Goal: Transaction & Acquisition: Register for event/course

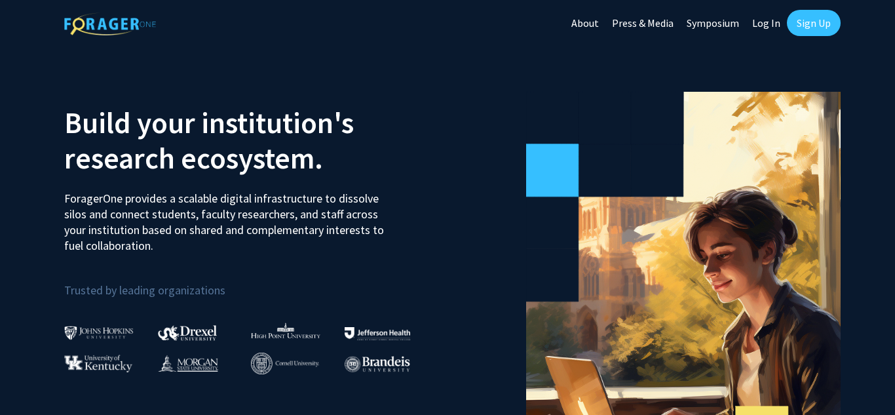
click at [821, 22] on link "Sign Up" at bounding box center [814, 23] width 54 height 26
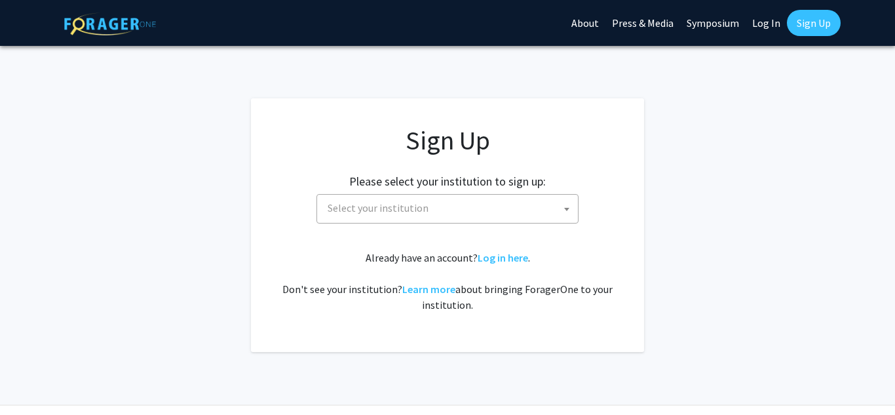
click at [541, 206] on span "Select your institution" at bounding box center [450, 208] width 256 height 27
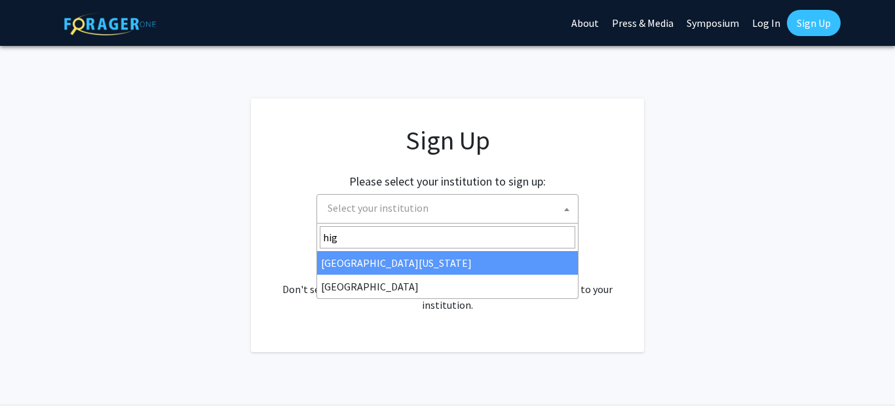
type input "high"
select select "2"
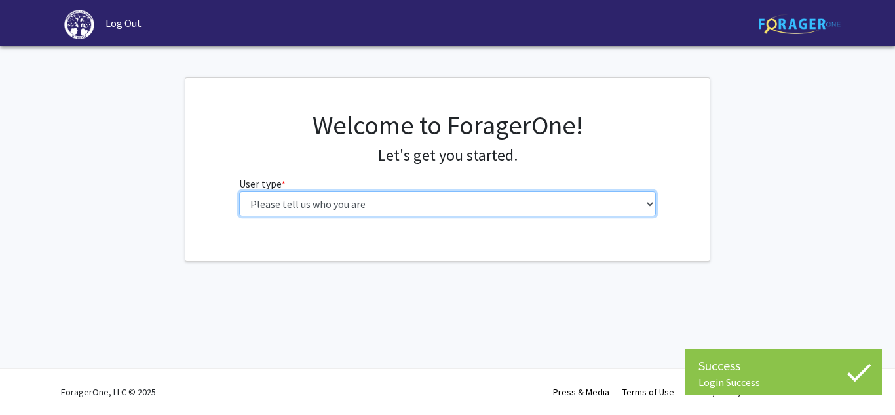
click at [611, 202] on select "Please tell us who you are Undergraduate Student Master's Student Doctoral Cand…" at bounding box center [448, 203] width 418 height 25
select select "1: undergrad"
click at [239, 191] on select "Please tell us who you are Undergraduate Student Master's Student Doctoral Cand…" at bounding box center [448, 203] width 418 height 25
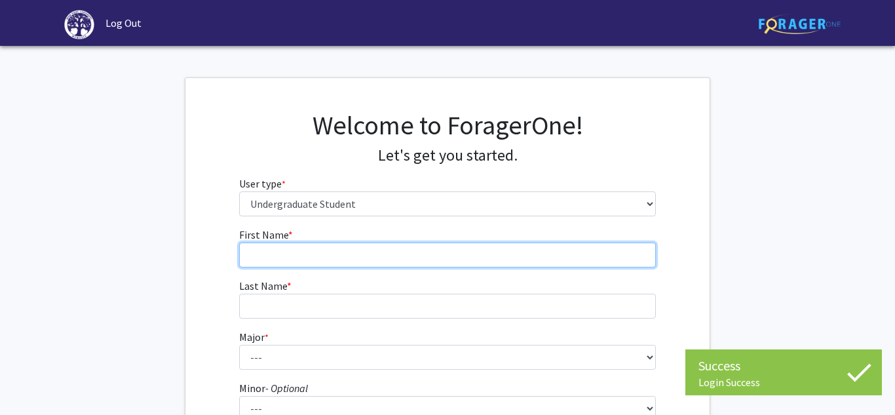
click at [607, 248] on input "First Name * required" at bounding box center [448, 255] width 418 height 25
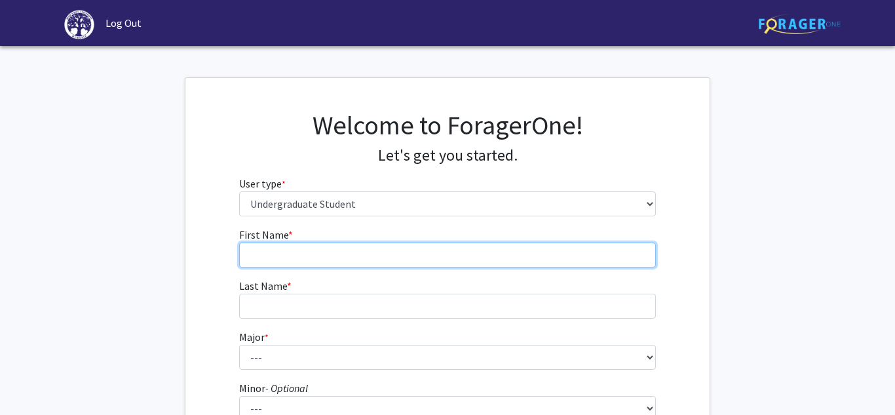
type input "Rana Gabrielle"
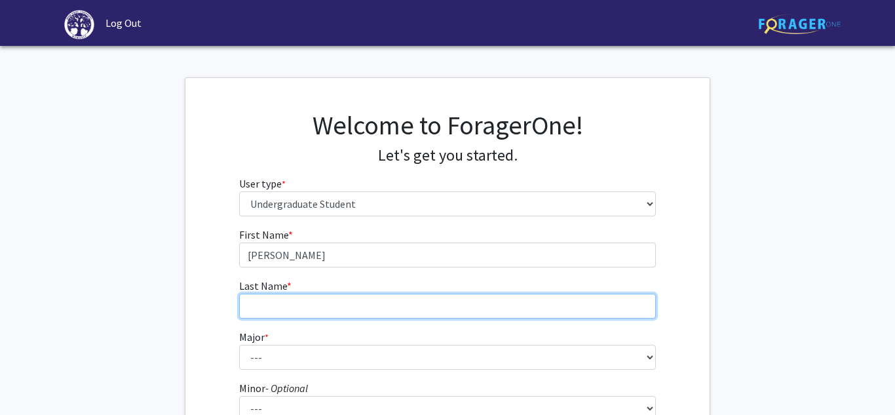
type input "Ligue"
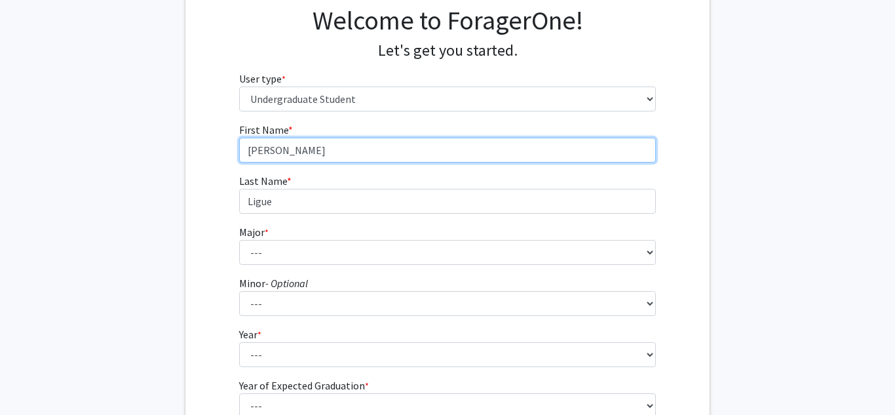
scroll to position [106, 0]
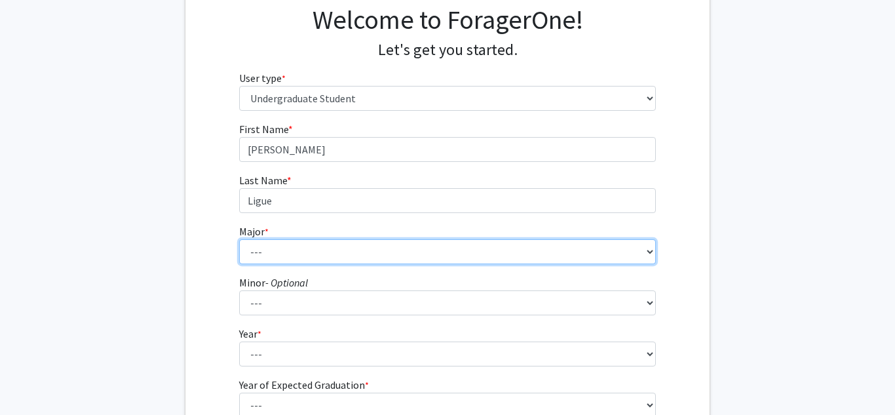
click at [438, 250] on select "--- Accounting Actuarial Science Advertising, Public Relations, and Strategic C…" at bounding box center [448, 251] width 418 height 25
select select "4: 163"
click at [239, 239] on select "--- Accounting Actuarial Science Advertising, Public Relations, and Strategic C…" at bounding box center [448, 251] width 418 height 25
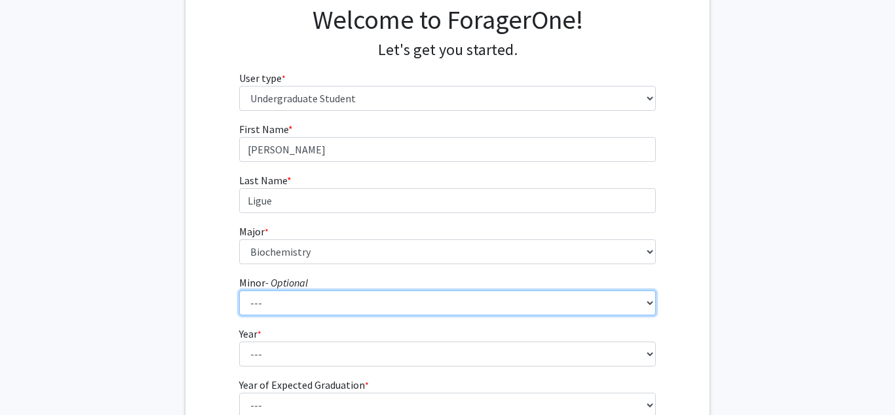
click at [265, 296] on select "--- Anthropology Chinese Civic Responsibility and Social Innovation Criminal Ju…" at bounding box center [448, 302] width 418 height 25
select select "18: 106"
click at [239, 290] on select "--- Anthropology Chinese Civic Responsibility and Social Innovation Criminal Ju…" at bounding box center [448, 302] width 418 height 25
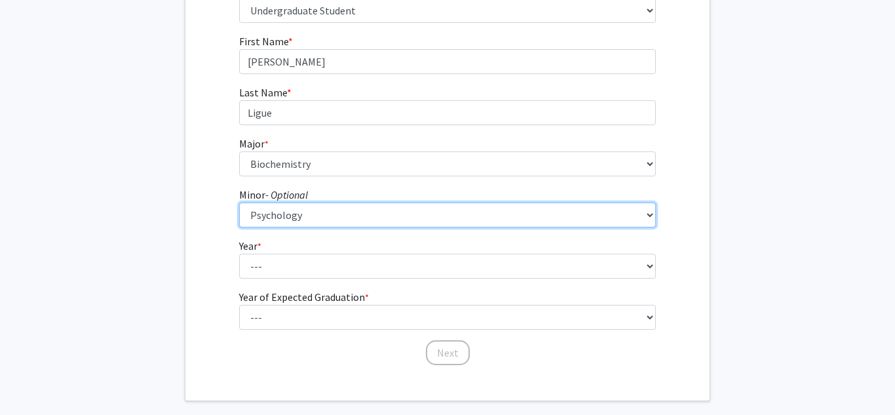
scroll to position [197, 0]
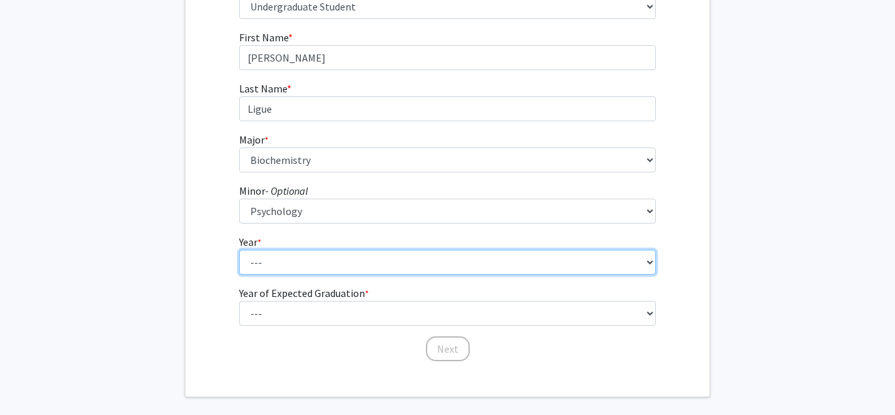
click at [298, 268] on select "--- First-year Sophomore Junior Senior Postbaccalaureate Certificate" at bounding box center [448, 262] width 418 height 25
select select "2: sophomore"
click at [239, 250] on select "--- First-year Sophomore Junior Senior Postbaccalaureate Certificate" at bounding box center [448, 262] width 418 height 25
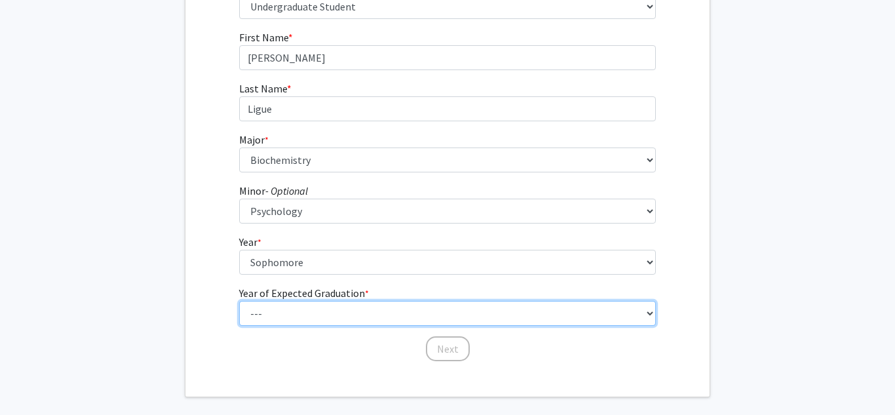
click at [305, 309] on select "--- 2025 2026 2027 2028 2029 2030 2031 2032 2033 2034" at bounding box center [448, 313] width 418 height 25
select select "4: 2028"
click at [239, 301] on select "--- 2025 2026 2027 2028 2029 2030 2031 2032 2033 2034" at bounding box center [448, 313] width 418 height 25
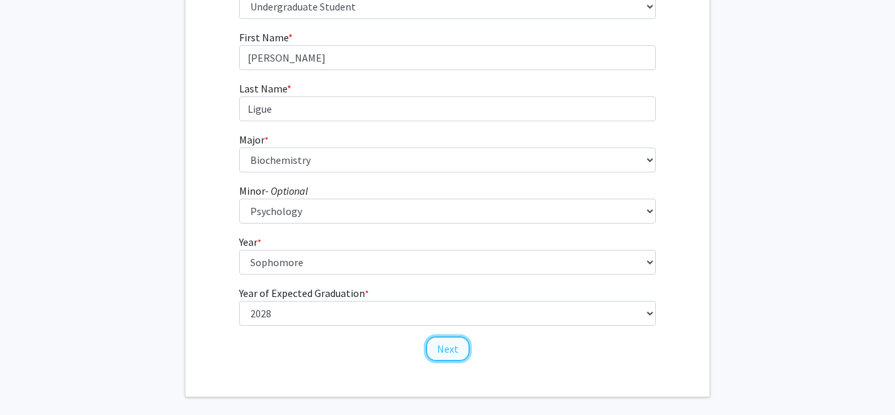
click at [438, 344] on button "Next" at bounding box center [448, 348] width 44 height 25
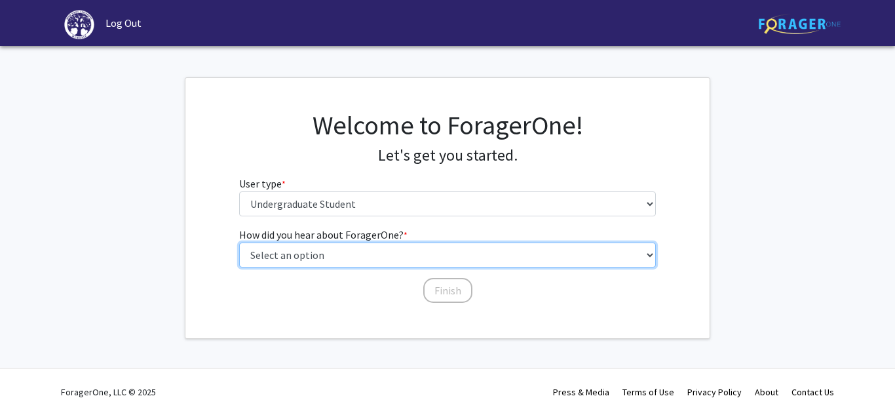
click at [450, 252] on select "Select an option Peer/student recommendation Faculty/staff recommendation Unive…" at bounding box center [448, 255] width 418 height 25
select select "2: faculty_recommendation"
click at [239, 243] on select "Select an option Peer/student recommendation Faculty/staff recommendation Unive…" at bounding box center [448, 255] width 418 height 25
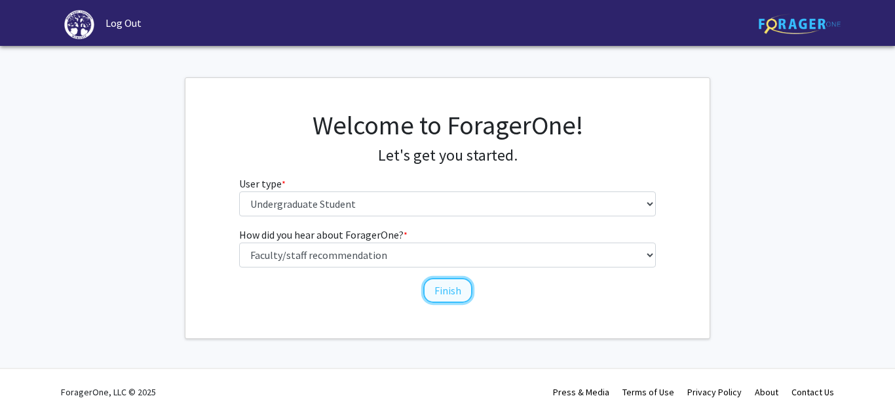
click at [442, 293] on button "Finish" at bounding box center [447, 290] width 49 height 25
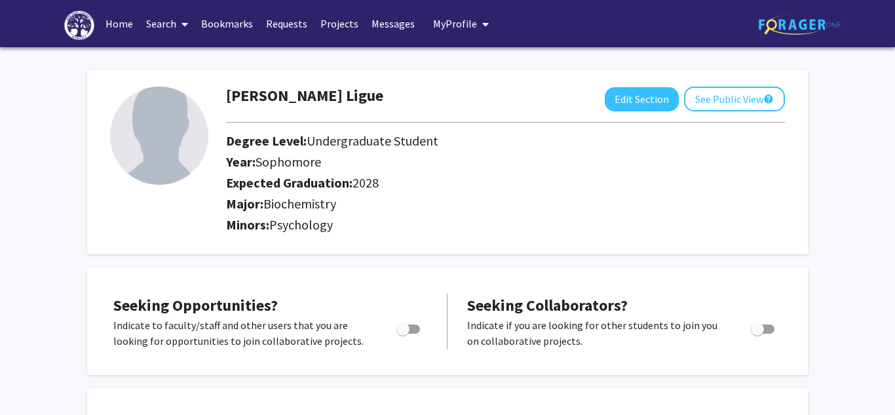
click at [123, 29] on link "Home" at bounding box center [119, 24] width 41 height 46
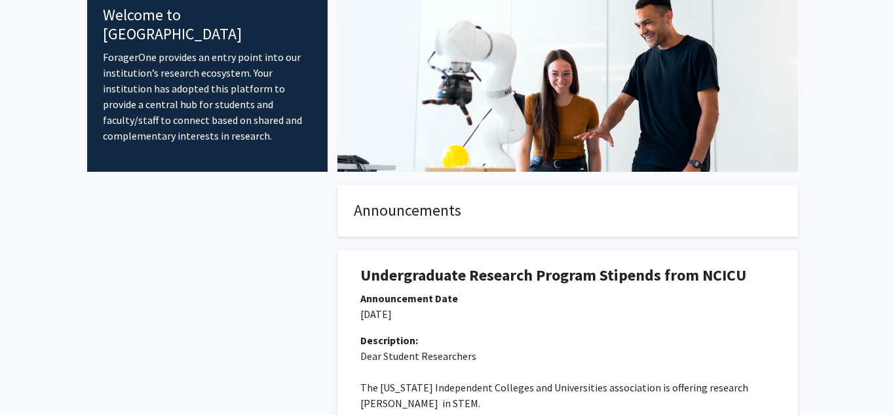
click at [287, 275] on div at bounding box center [207, 377] width 241 height 385
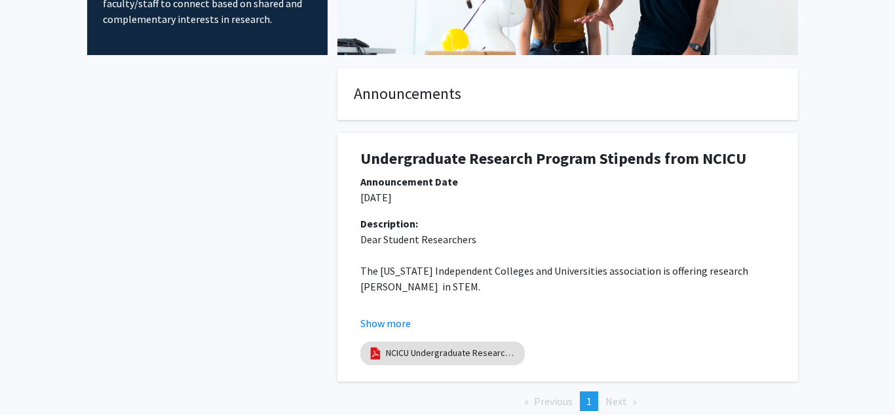
click at [287, 275] on div at bounding box center [207, 260] width 241 height 385
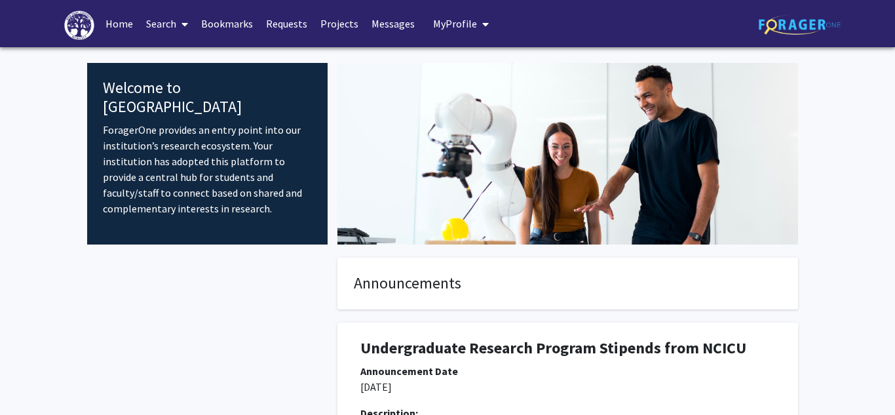
click at [171, 28] on link "Search" at bounding box center [167, 24] width 55 height 46
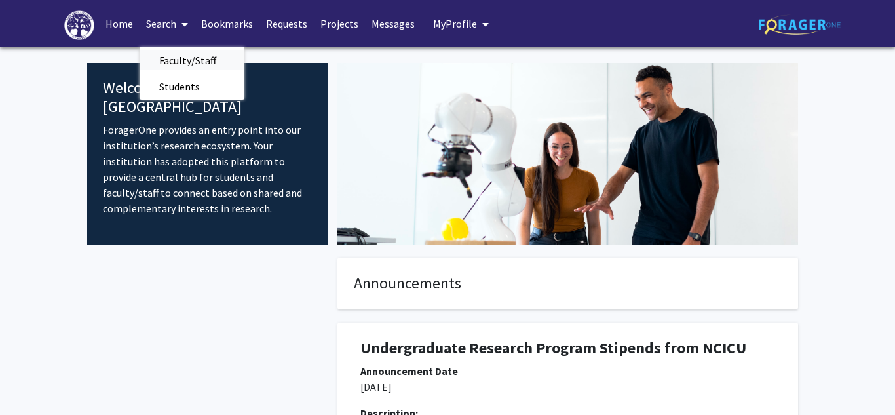
click at [189, 60] on span "Faculty/Staff" at bounding box center [188, 60] width 96 height 26
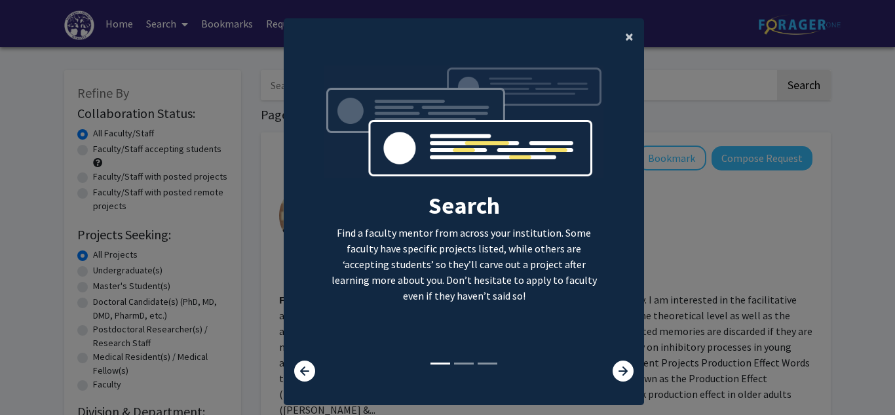
click at [629, 41] on span "×" at bounding box center [629, 36] width 9 height 20
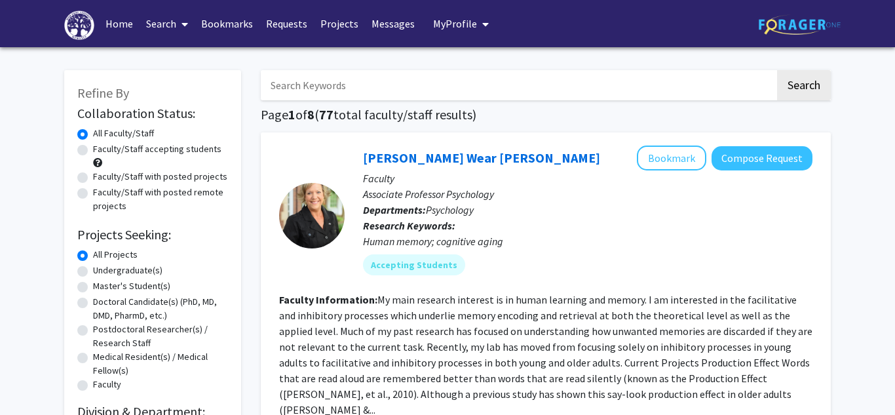
click at [134, 150] on label "Faculty/Staff accepting students" at bounding box center [157, 149] width 128 height 14
click at [102, 150] on input "Faculty/Staff accepting students" at bounding box center [97, 146] width 9 height 9
radio input "true"
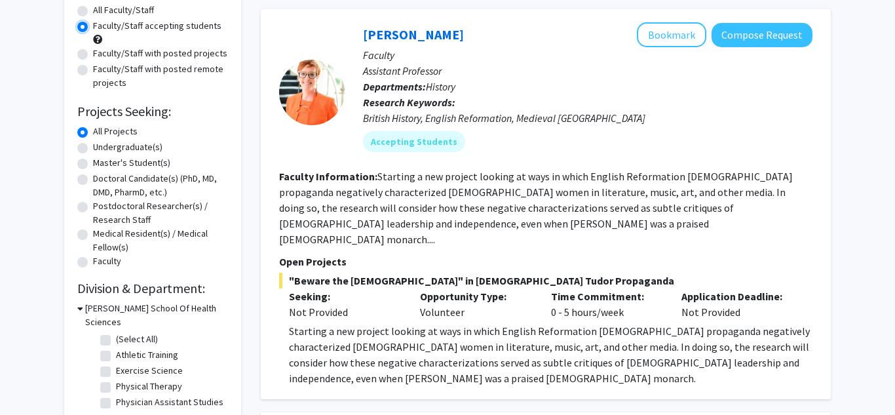
scroll to position [123, 0]
click at [680, 35] on button "Bookmark" at bounding box center [671, 35] width 69 height 25
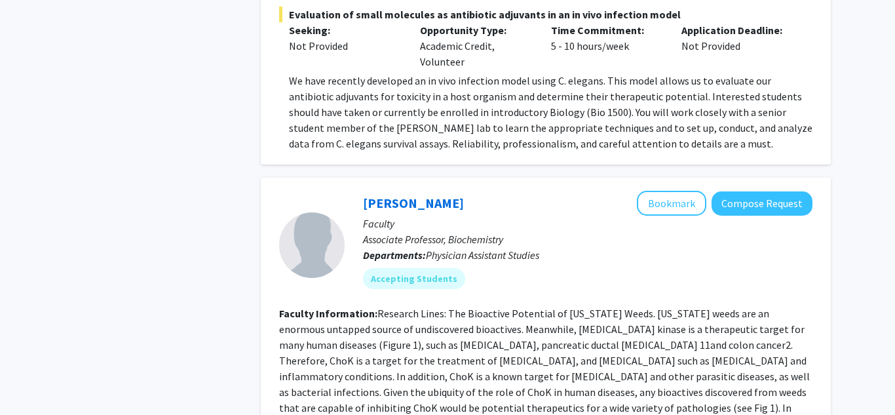
scroll to position [1001, 0]
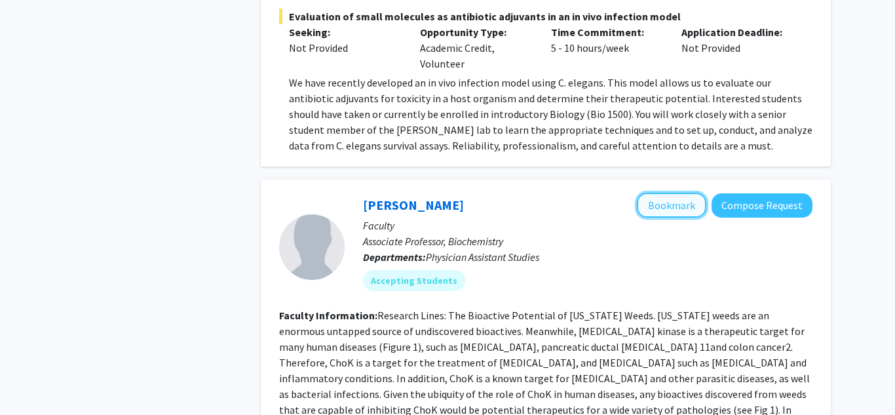
click at [660, 196] on button "Bookmark" at bounding box center [671, 205] width 69 height 25
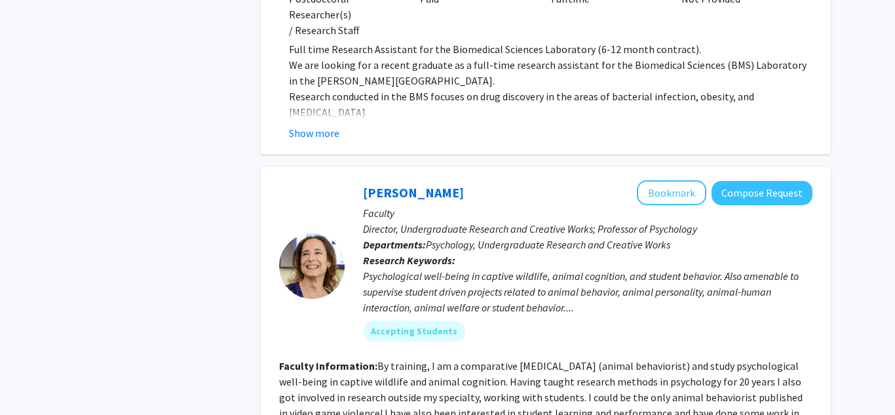
scroll to position [1852, 0]
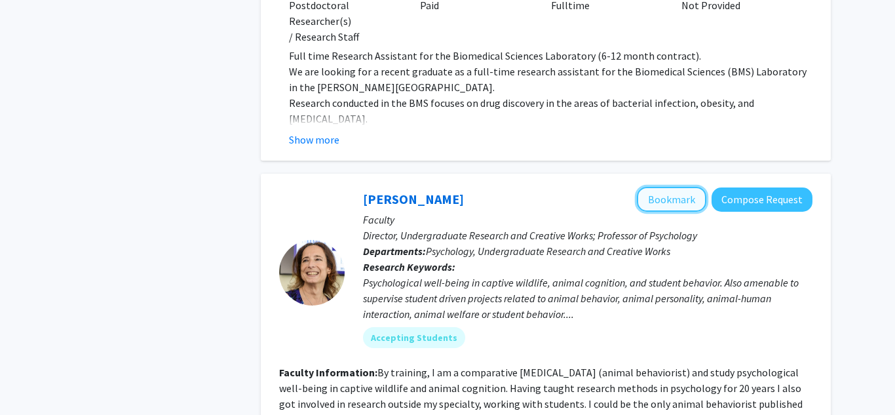
click at [674, 187] on button "Bookmark" at bounding box center [671, 199] width 69 height 25
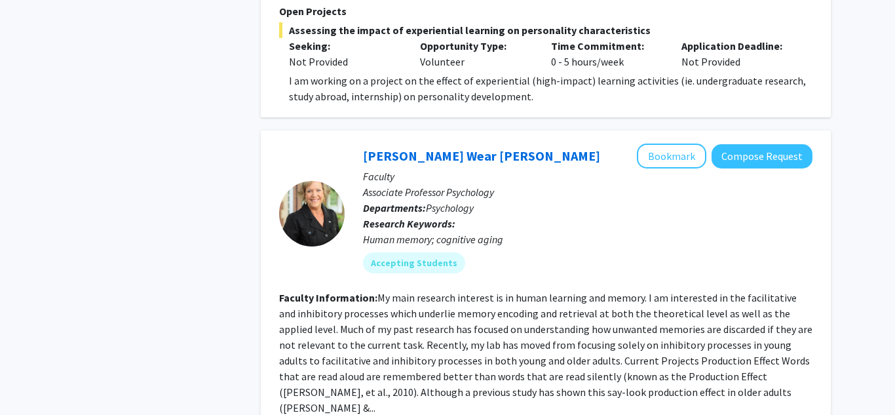
scroll to position [2293, 0]
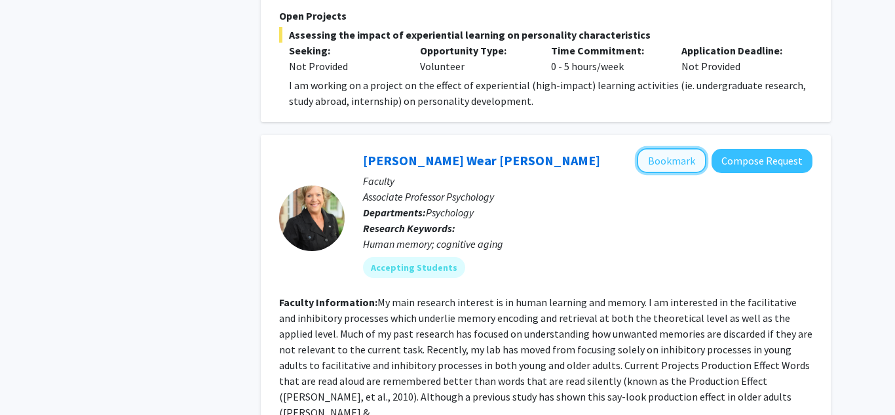
click at [657, 148] on button "Bookmark" at bounding box center [671, 160] width 69 height 25
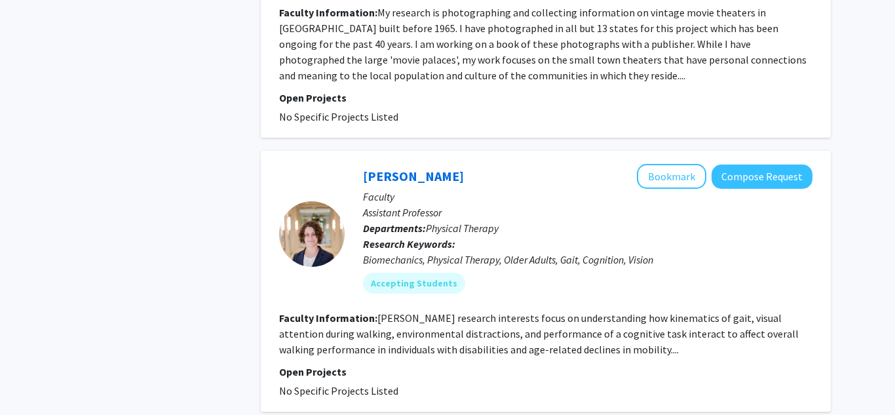
scroll to position [4325, 0]
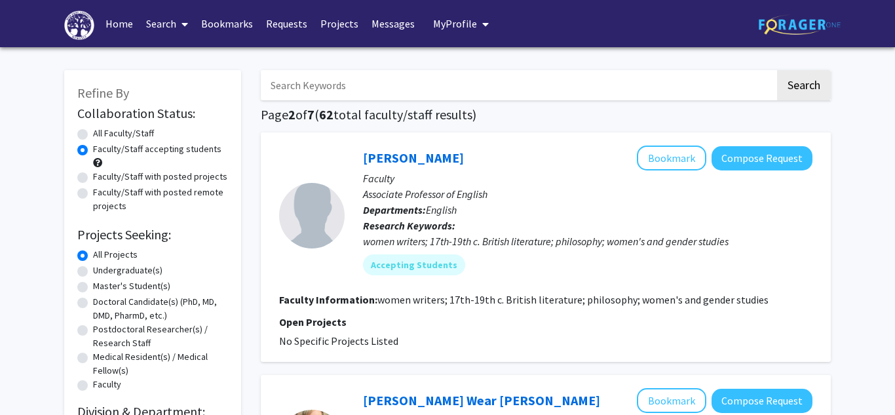
click at [245, 28] on link "Bookmarks" at bounding box center [227, 24] width 65 height 46
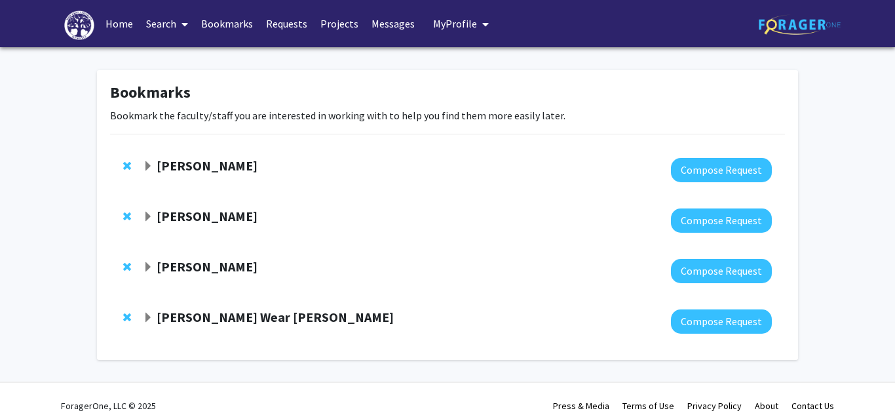
scroll to position [14, 0]
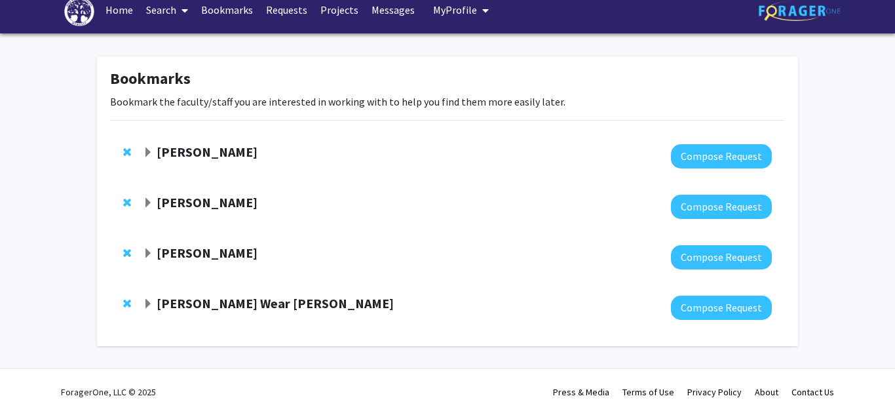
click at [197, 152] on strong "Amanda Allen" at bounding box center [207, 152] width 101 height 16
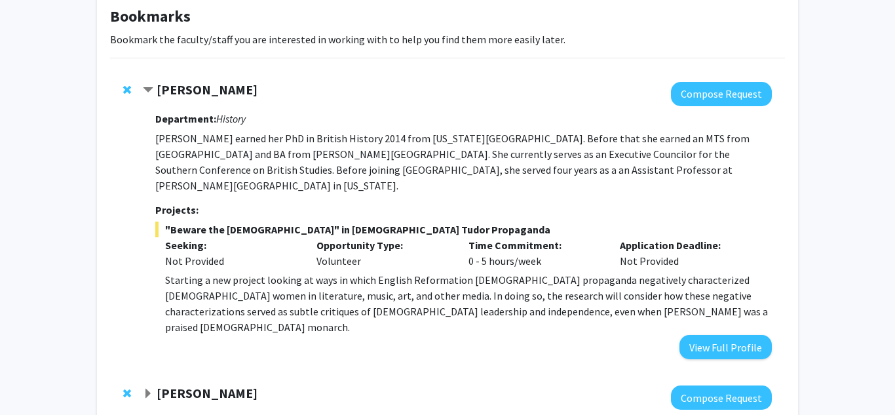
scroll to position [80, 0]
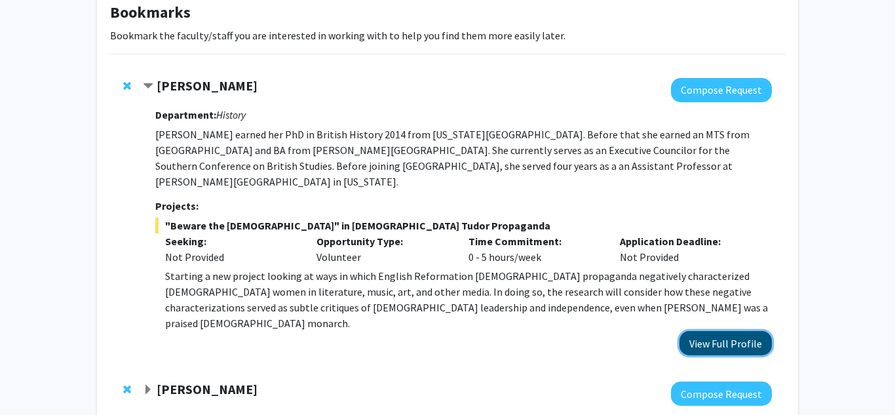
click at [740, 331] on button "View Full Profile" at bounding box center [726, 343] width 92 height 24
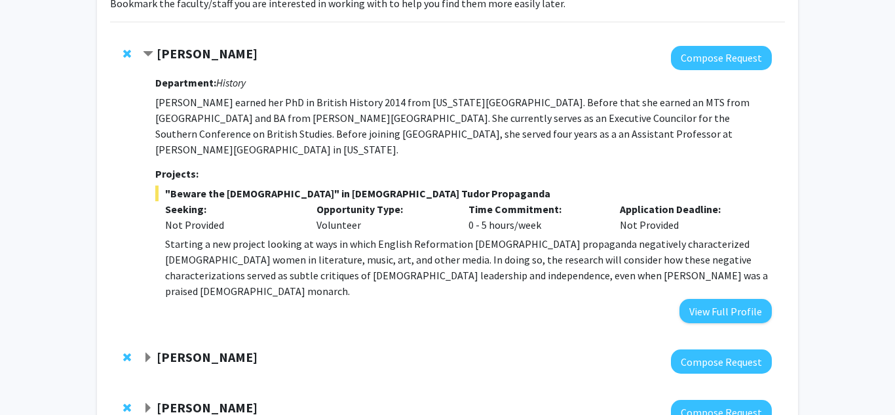
click at [177, 58] on strong "Amanda Allen" at bounding box center [207, 53] width 101 height 16
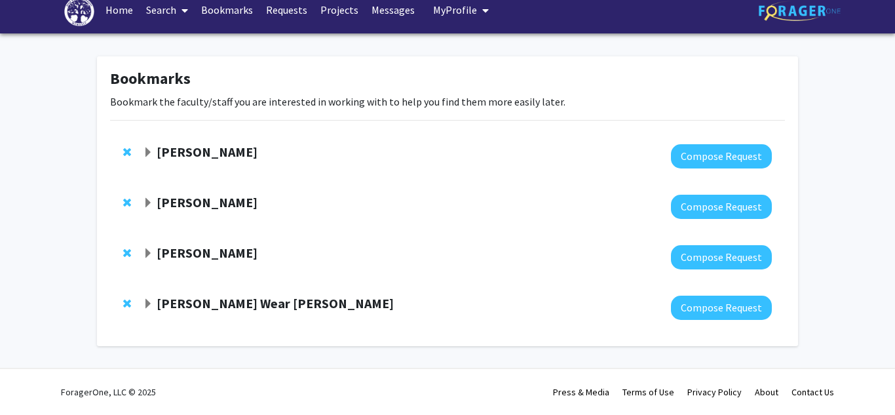
click at [223, 203] on strong "[PERSON_NAME]" at bounding box center [207, 202] width 101 height 16
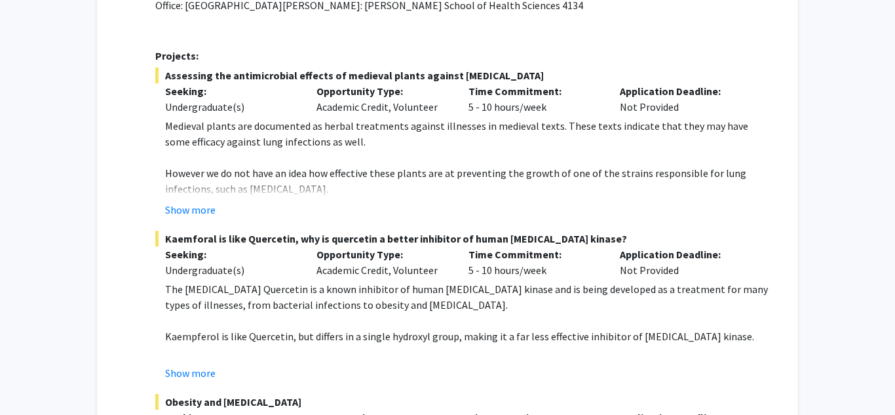
scroll to position [313, 0]
click at [185, 211] on button "Show more" at bounding box center [190, 209] width 50 height 16
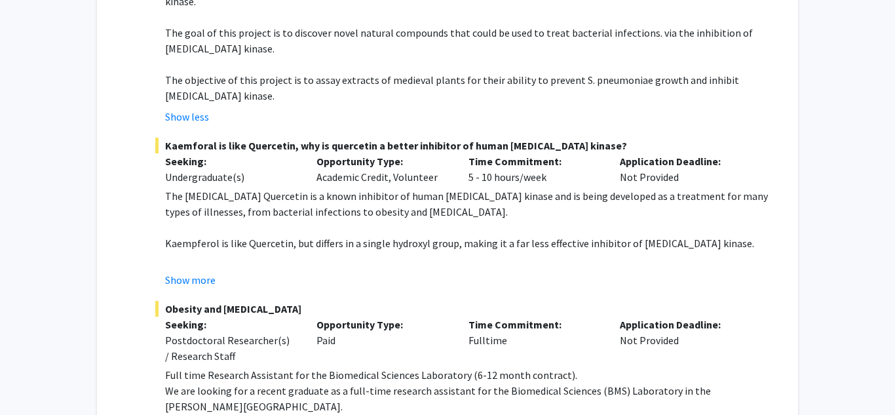
scroll to position [543, 0]
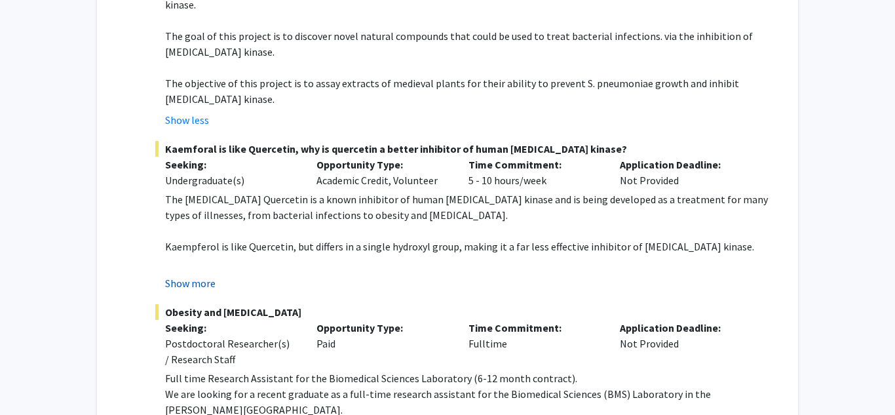
click at [195, 275] on button "Show more" at bounding box center [190, 283] width 50 height 16
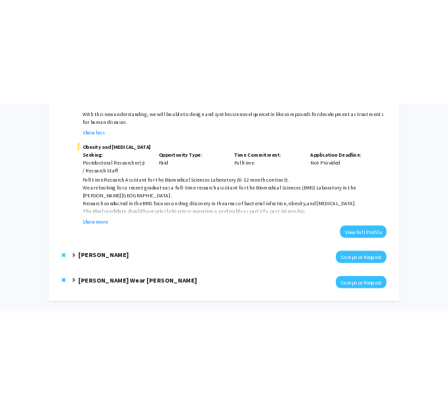
scroll to position [913, 0]
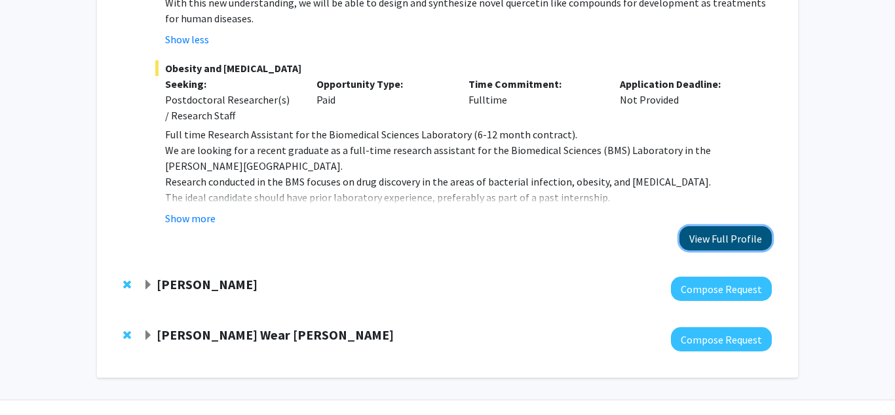
click at [729, 226] on button "View Full Profile" at bounding box center [726, 238] width 92 height 24
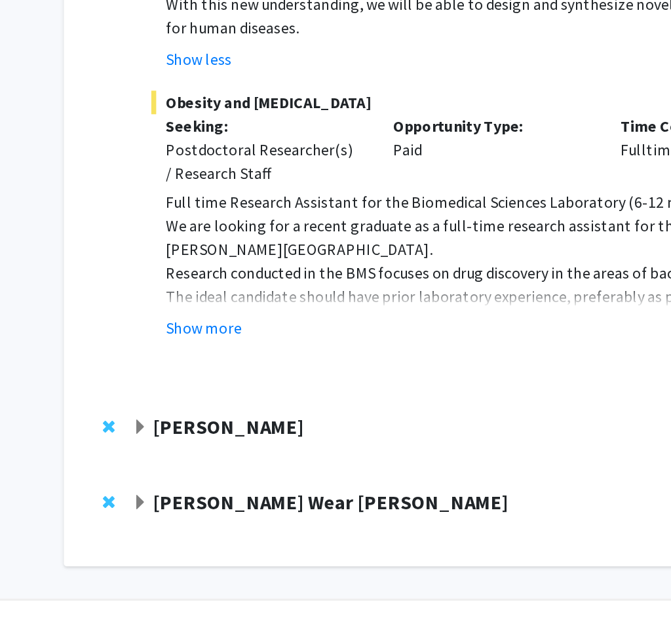
scroll to position [706, 0]
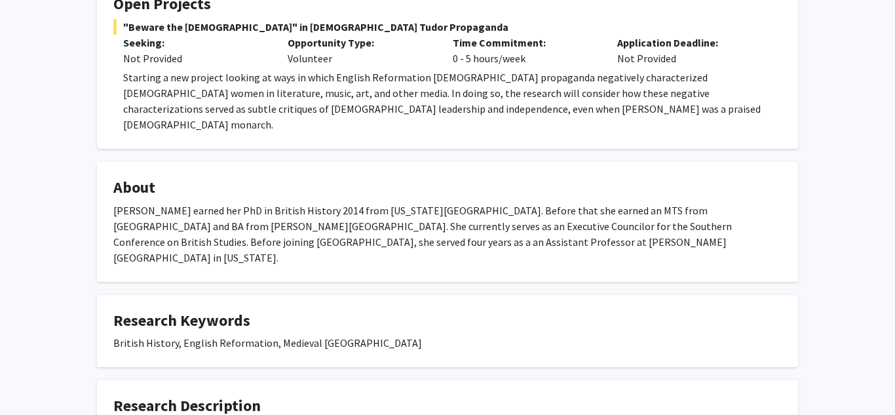
scroll to position [257, 0]
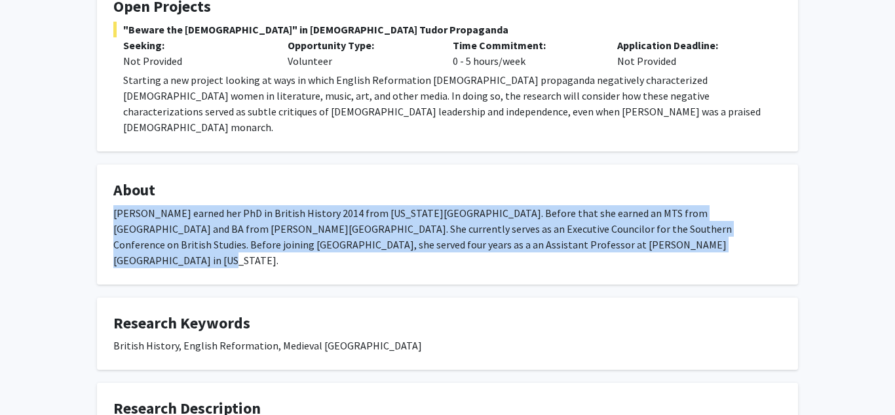
drag, startPoint x: 115, startPoint y: 195, endPoint x: 631, endPoint y: 227, distance: 516.2
click at [631, 227] on div "[PERSON_NAME] earned her PhD in British History 2014 from [US_STATE][GEOGRAPHIC…" at bounding box center [447, 236] width 669 height 63
copy div "[PERSON_NAME] earned her PhD in British History 2014 from [US_STATE][GEOGRAPHIC…"
click at [631, 227] on div "[PERSON_NAME] earned her PhD in British History 2014 from [US_STATE][GEOGRAPHIC…" at bounding box center [447, 236] width 669 height 63
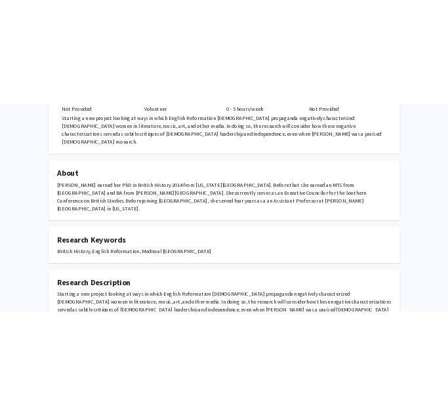
scroll to position [309, 0]
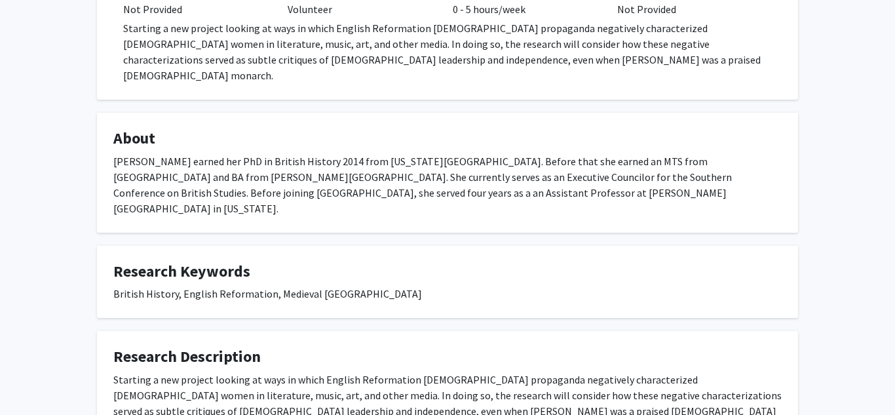
click at [355, 376] on div "Starting a new project looking at ways in which English Reformation Protestant …" at bounding box center [447, 403] width 669 height 63
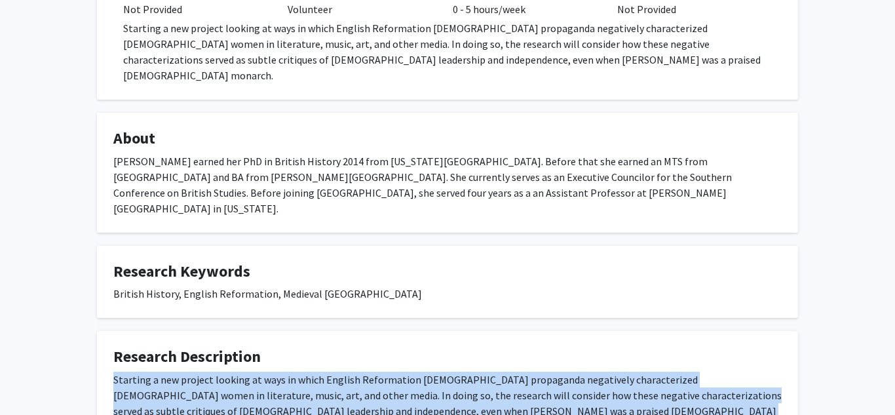
copy div "Starting a new project looking at ways in which English Reformation Protestant …"
click at [355, 376] on div "Starting a new project looking at ways in which English Reformation Protestant …" at bounding box center [447, 403] width 669 height 63
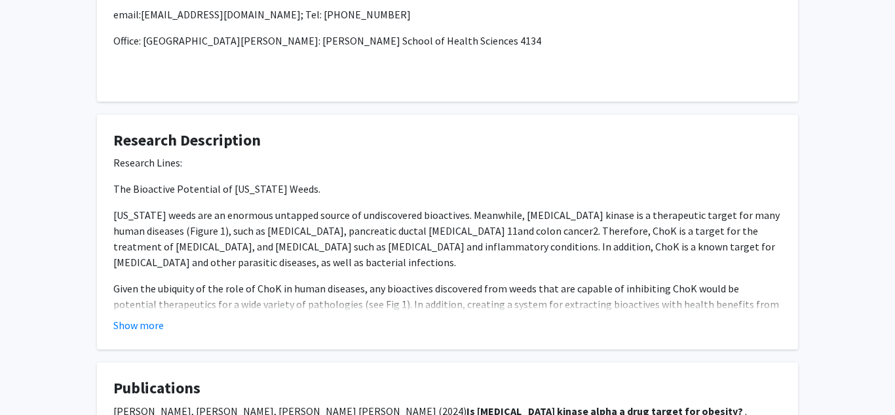
scroll to position [861, 0]
click at [153, 328] on button "Show more" at bounding box center [138, 325] width 50 height 16
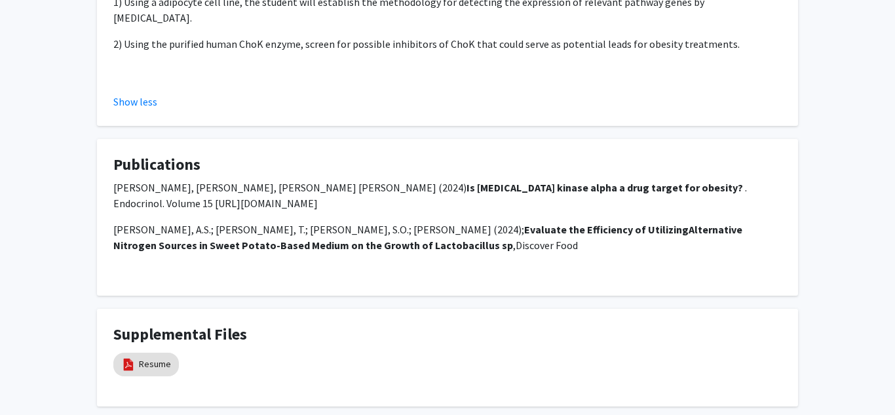
scroll to position [1546, 0]
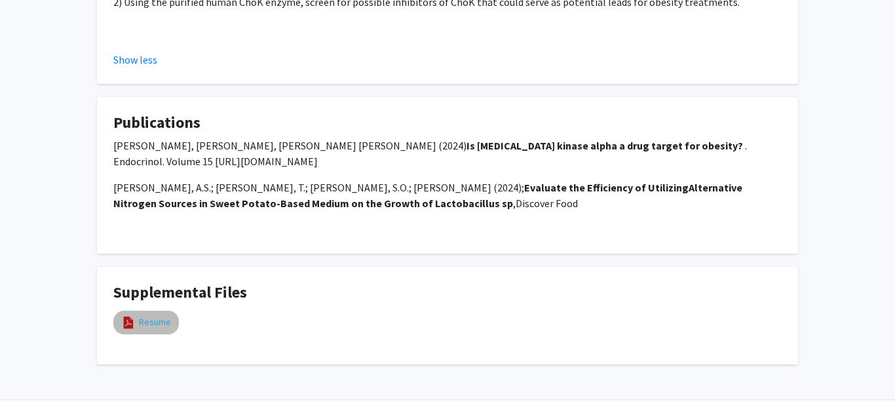
click at [149, 315] on link "Resume" at bounding box center [155, 322] width 32 height 14
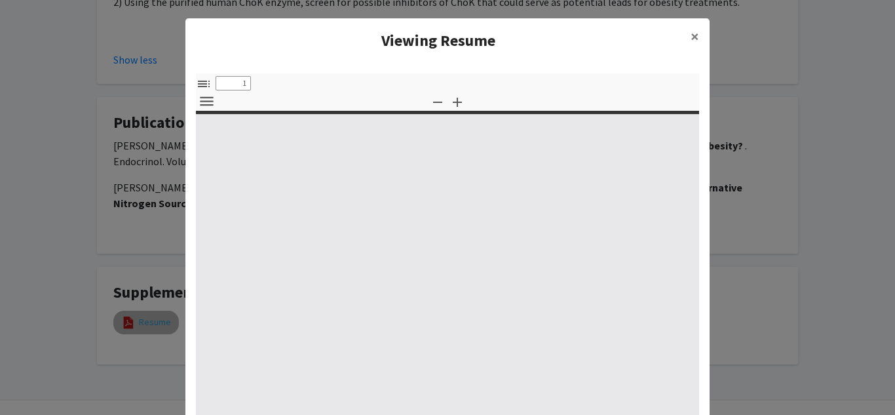
select select "custom"
type input "0"
select select "custom"
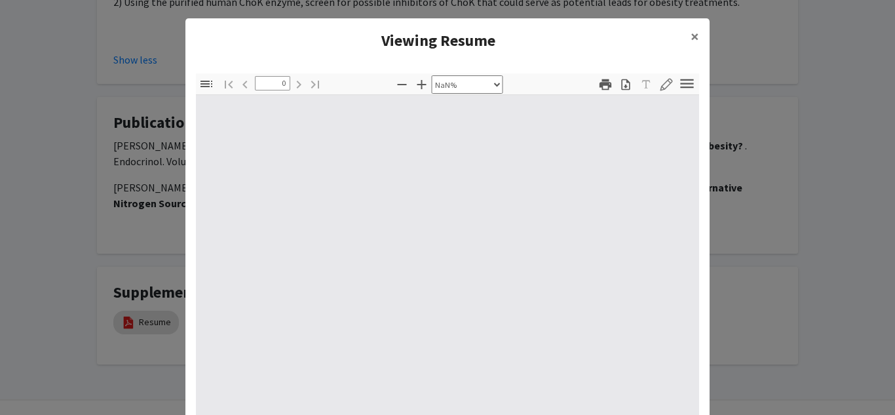
type input "1"
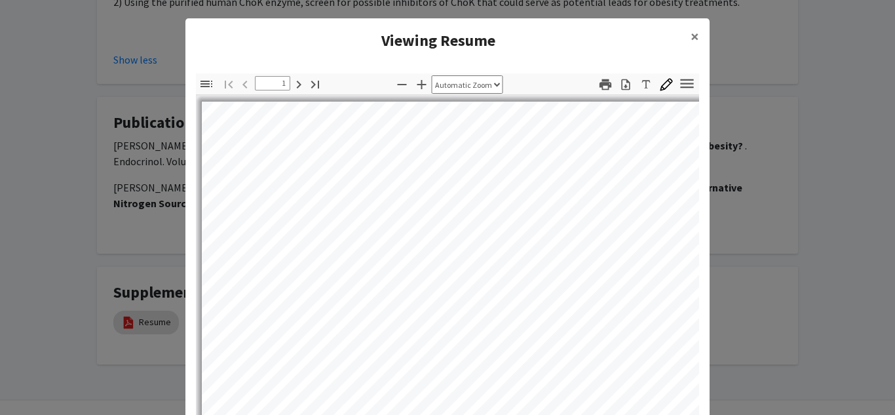
select select "auto"
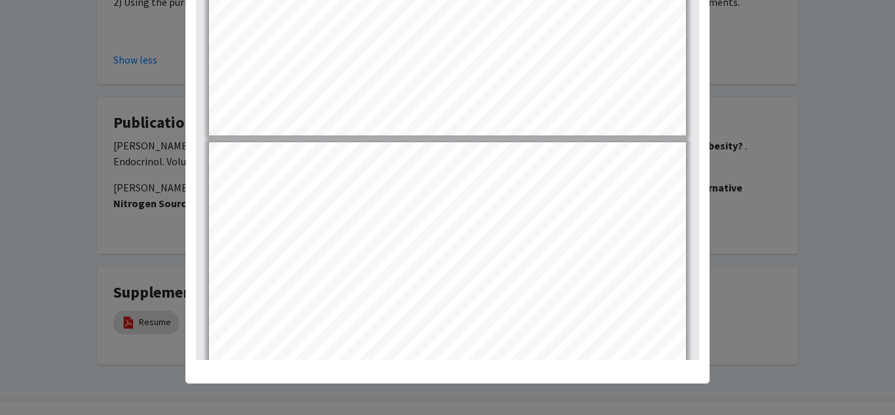
scroll to position [75, 0]
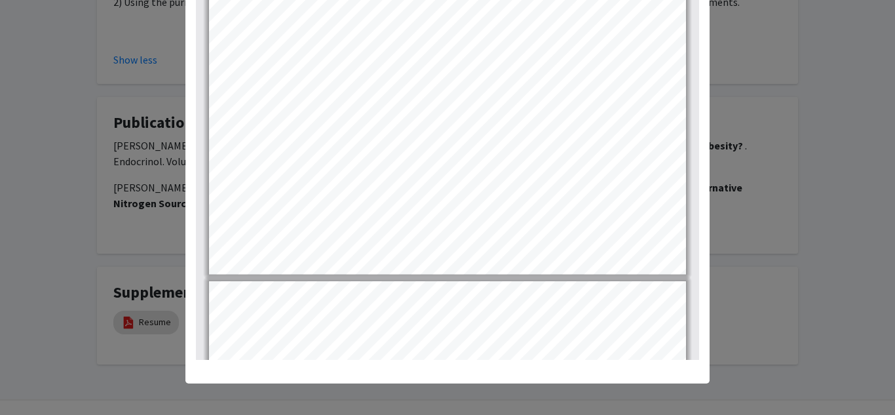
type input "1"
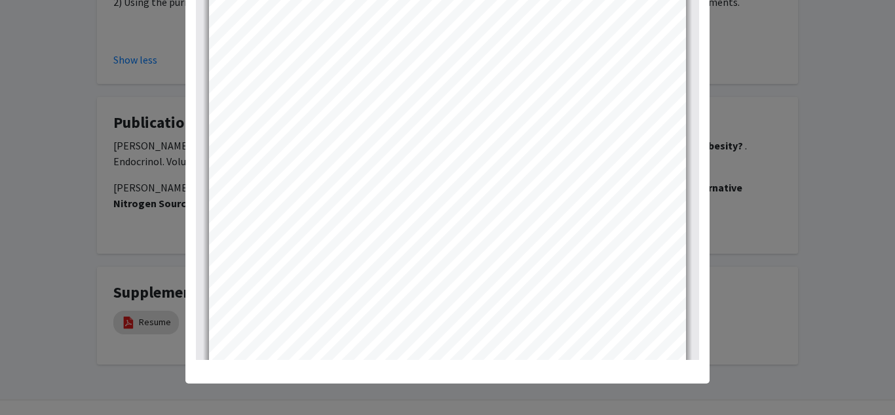
scroll to position [0, 0]
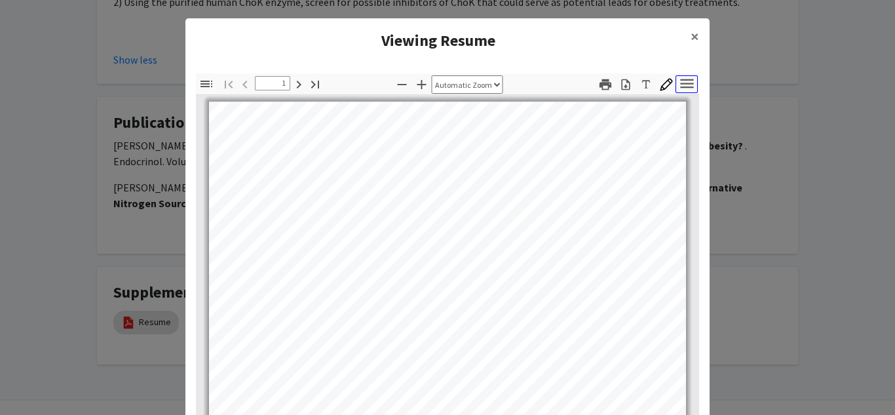
click at [685, 86] on icon "button" at bounding box center [686, 83] width 13 height 9
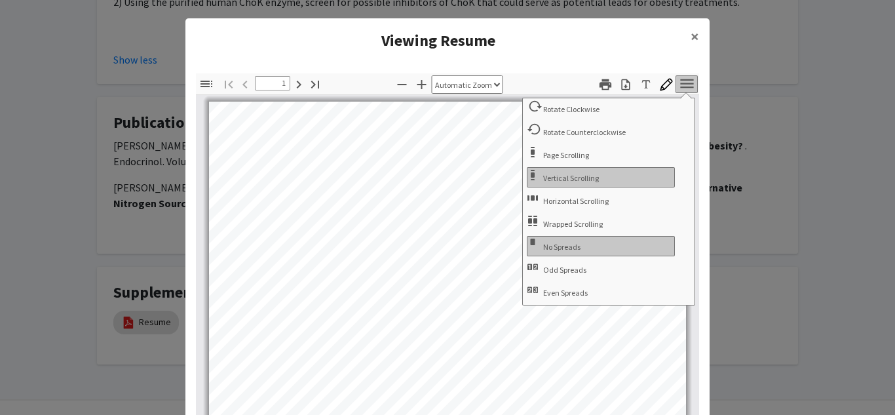
click at [685, 86] on icon "button" at bounding box center [686, 83] width 13 height 9
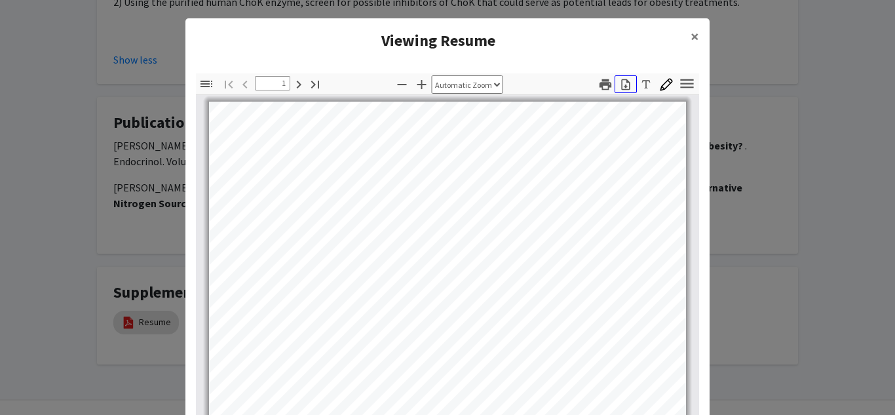
click at [625, 83] on icon "button" at bounding box center [625, 84] width 13 height 13
click at [693, 33] on span "×" at bounding box center [695, 36] width 9 height 20
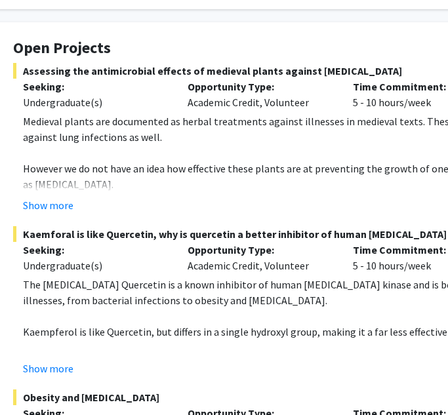
scroll to position [216, 41]
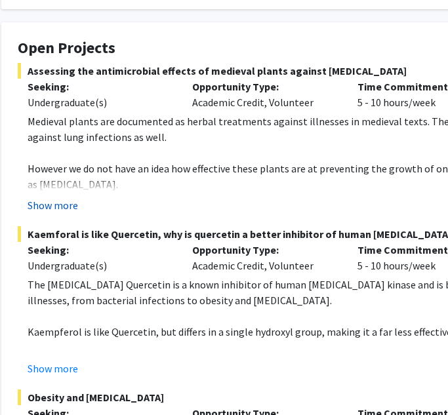
click at [73, 205] on button "Show more" at bounding box center [53, 205] width 50 height 16
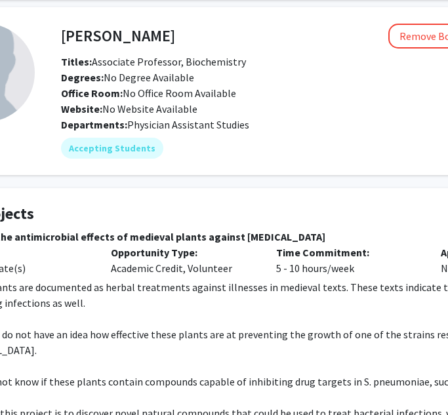
scroll to position [50, 135]
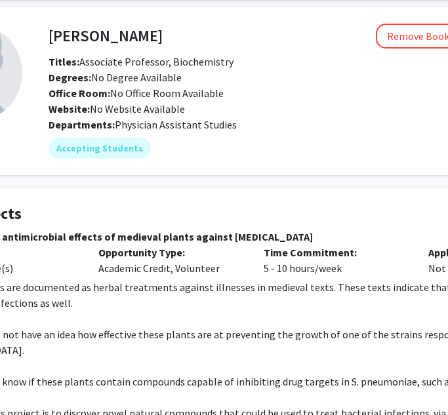
drag, startPoint x: 30, startPoint y: 73, endPoint x: 358, endPoint y: 241, distance: 368.5
click at [358, 241] on span "Assessing the antimicrobial effects of medieval plants against [MEDICAL_DATA]" at bounding box center [258, 237] width 669 height 16
copy span "Assessing the antimicrobial effects of medieval plants against [MEDICAL_DATA]"
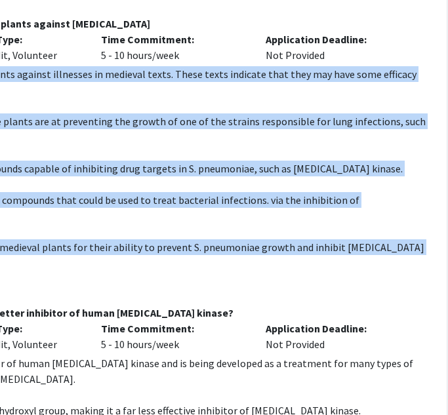
scroll to position [263, 339]
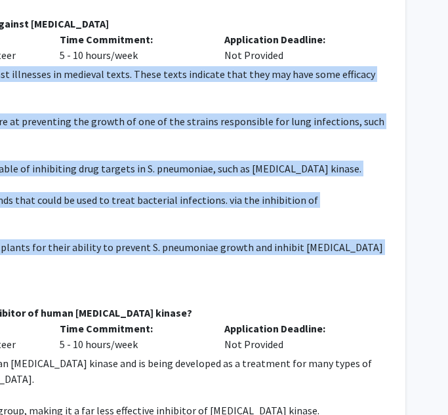
drag, startPoint x: 27, startPoint y: 69, endPoint x: 370, endPoint y: 225, distance: 376.4
click at [370, 225] on div "Medieval plants are documented as herbal treatments against illnesses in mediev…" at bounding box center [59, 168] width 659 height 205
copy div "Medieval plants are documented as herbal treatments against illnesses in mediev…"
click at [348, 239] on p "The objective of this project is to assay extracts of medieval plants for their…" at bounding box center [59, 254] width 659 height 31
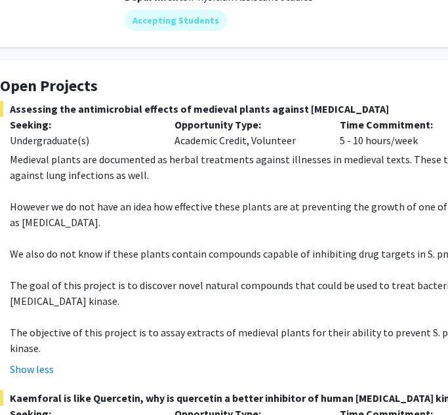
scroll to position [180, 59]
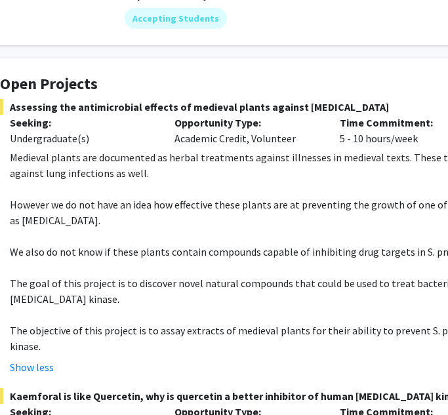
click at [50, 111] on span "Assessing the antimicrobial effects of medieval plants against [MEDICAL_DATA]" at bounding box center [334, 107] width 669 height 16
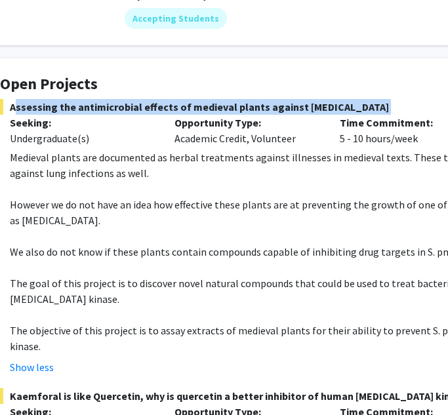
copy span "Assessing the antimicrobial effects of medieval plants against [MEDICAL_DATA]"
click at [123, 220] on p "However we do not have an idea how effective these plants are at preventing the…" at bounding box center [339, 212] width 659 height 31
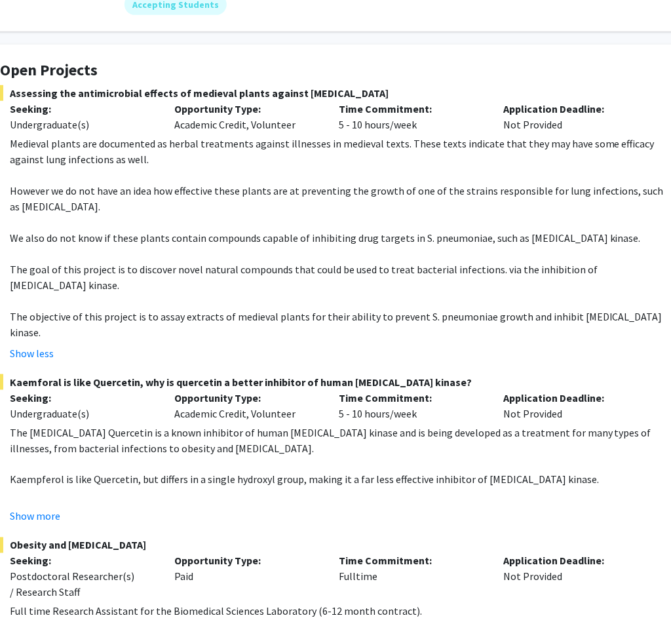
scroll to position [193, 60]
